Goal: Navigation & Orientation: Find specific page/section

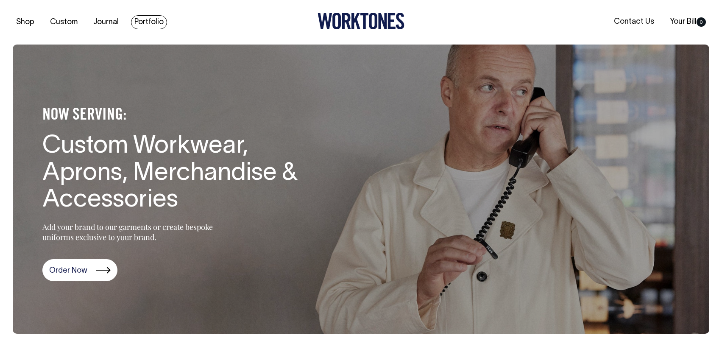
click at [148, 22] on link "Portfolio" at bounding box center [149, 22] width 36 height 14
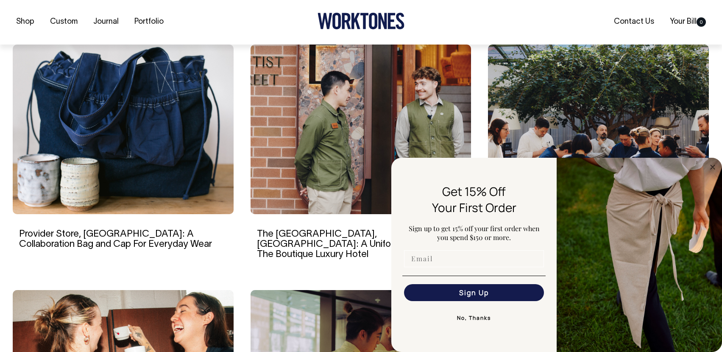
scroll to position [551, 0]
click at [710, 169] on circle "Close dialog" at bounding box center [713, 167] width 10 height 10
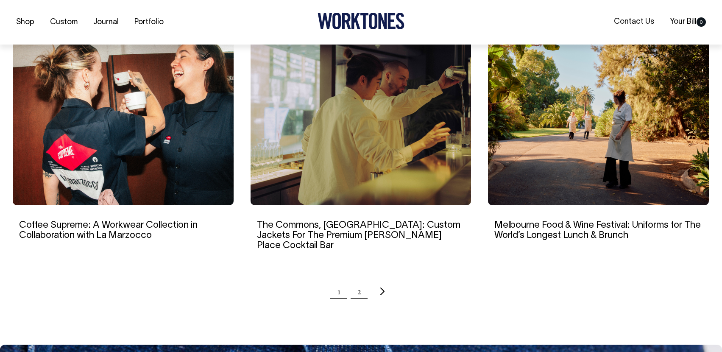
scroll to position [806, 0]
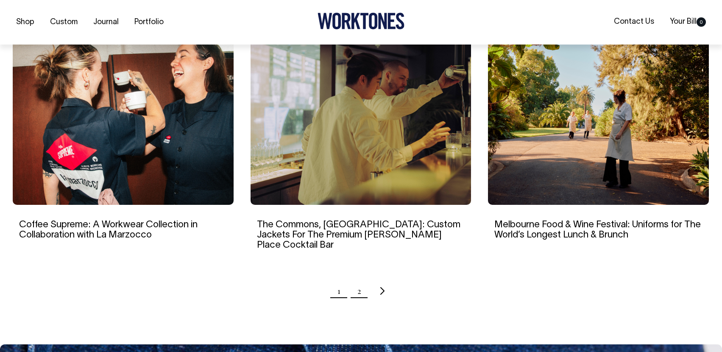
click at [358, 280] on link "2" at bounding box center [360, 290] width 4 height 21
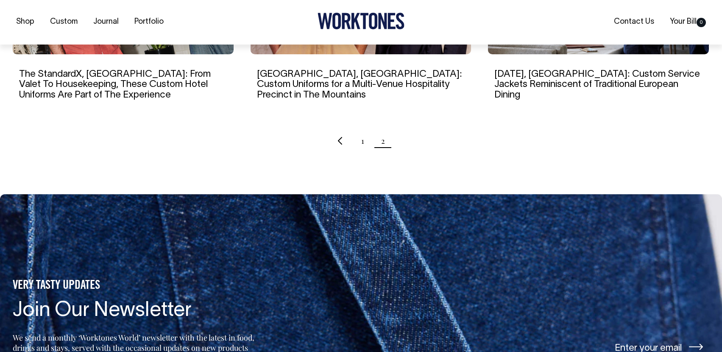
scroll to position [721, 0]
